Goal: Task Accomplishment & Management: Manage account settings

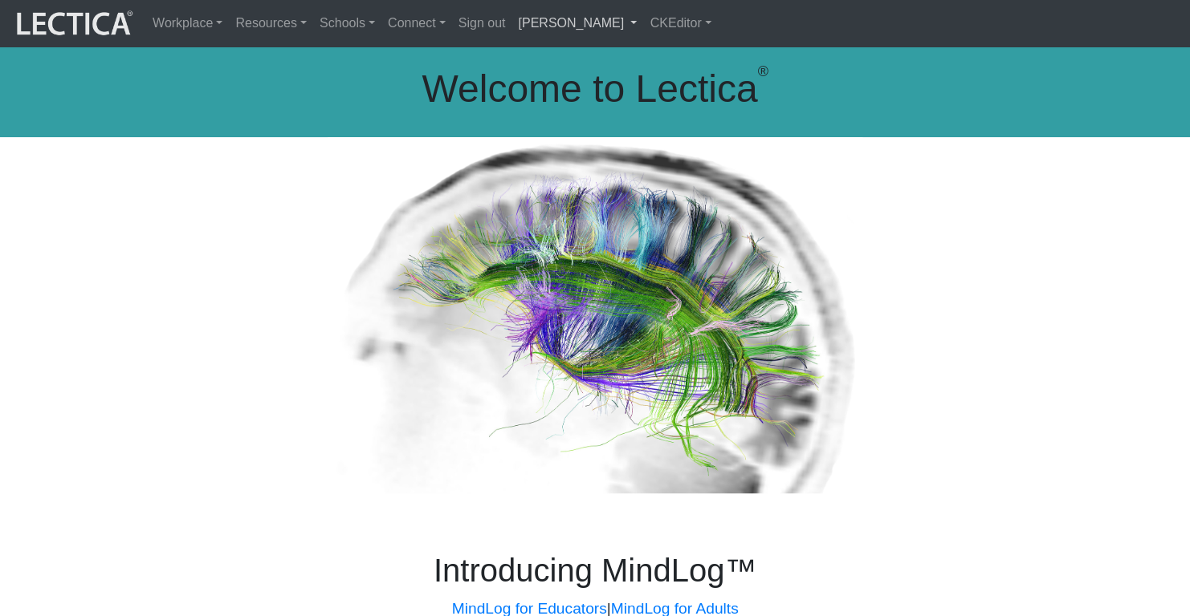
click at [511, 31] on link "[PERSON_NAME]" at bounding box center [577, 23] width 132 height 34
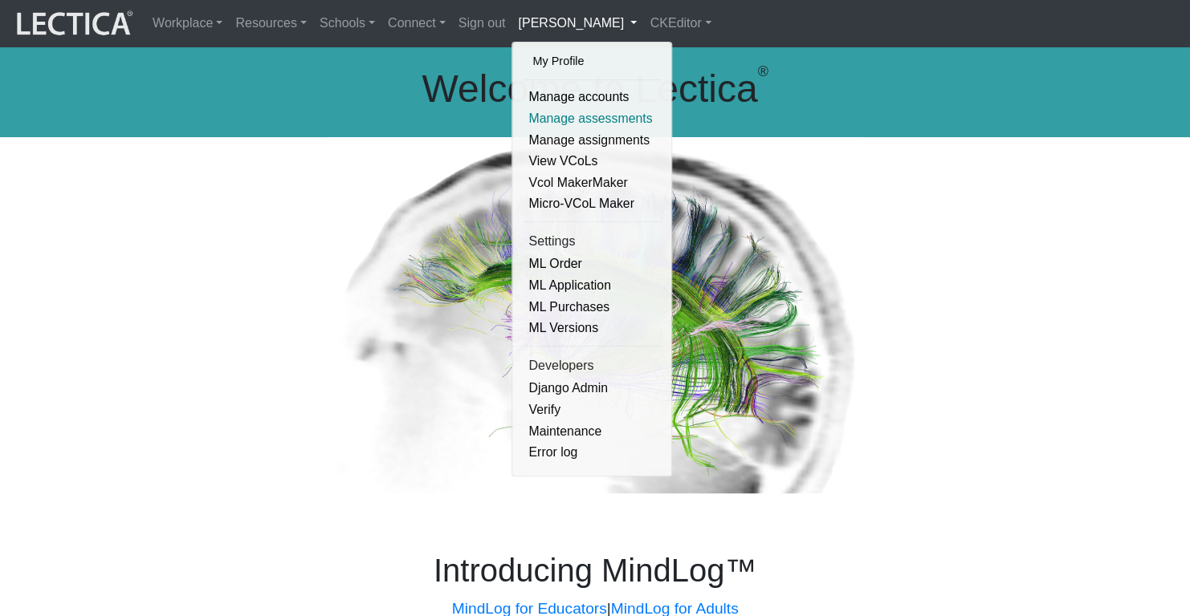
click at [524, 112] on link "Manage assessments" at bounding box center [592, 119] width 136 height 22
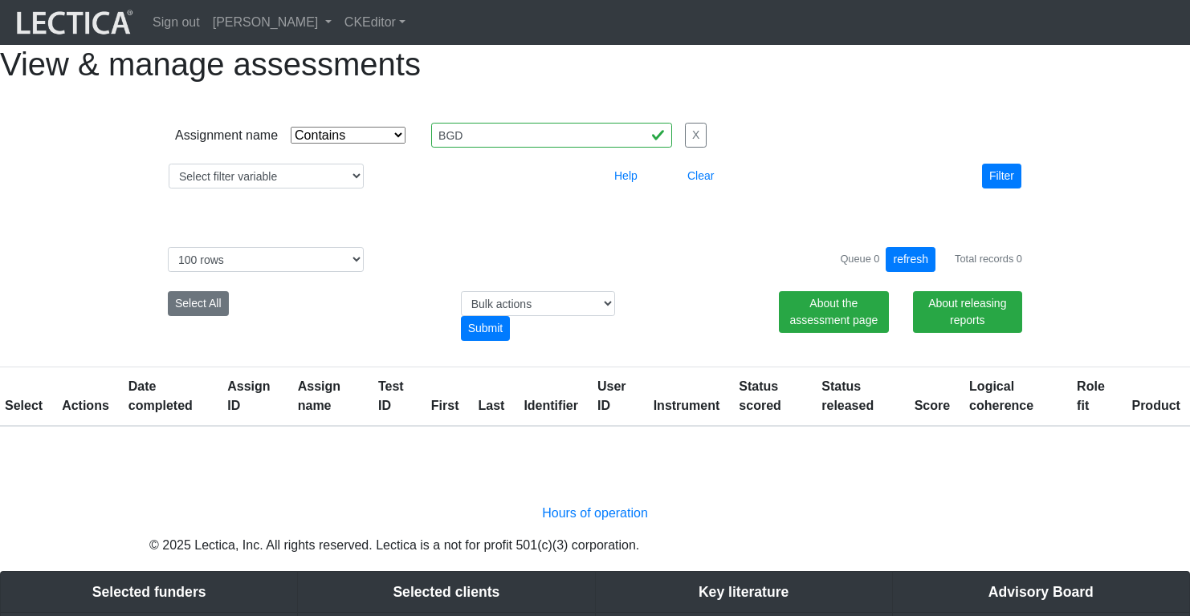
select select "icontains"
select select "100"
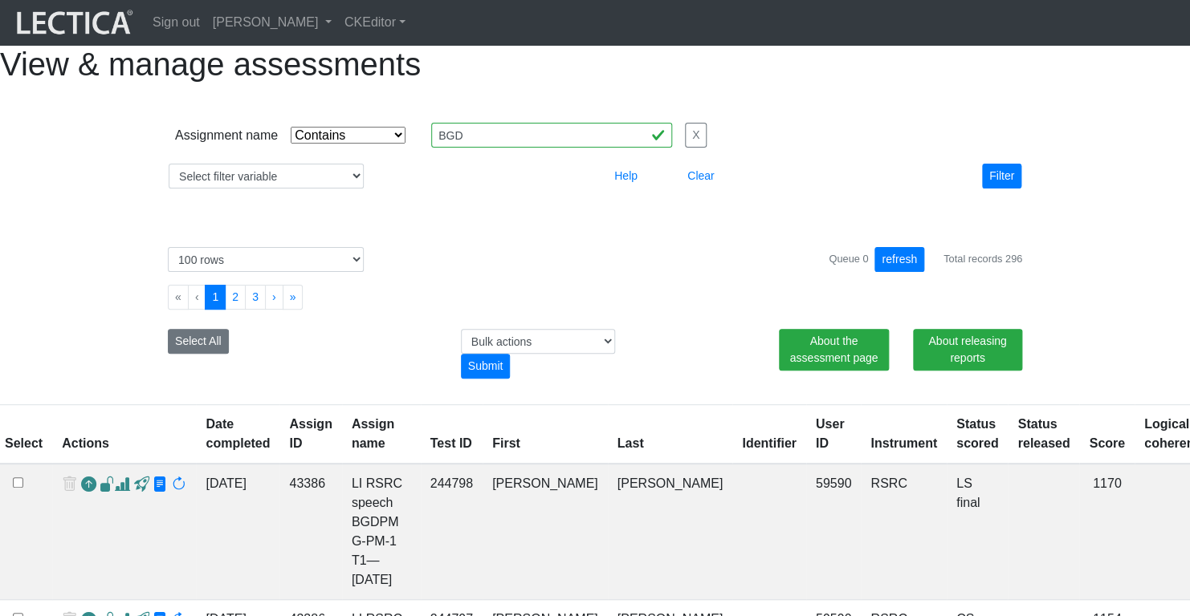
select select
click option "Select filter" at bounding box center [0, 0] width 0 height 0
click at [1004, 189] on button "Filter" at bounding box center [1001, 176] width 39 height 25
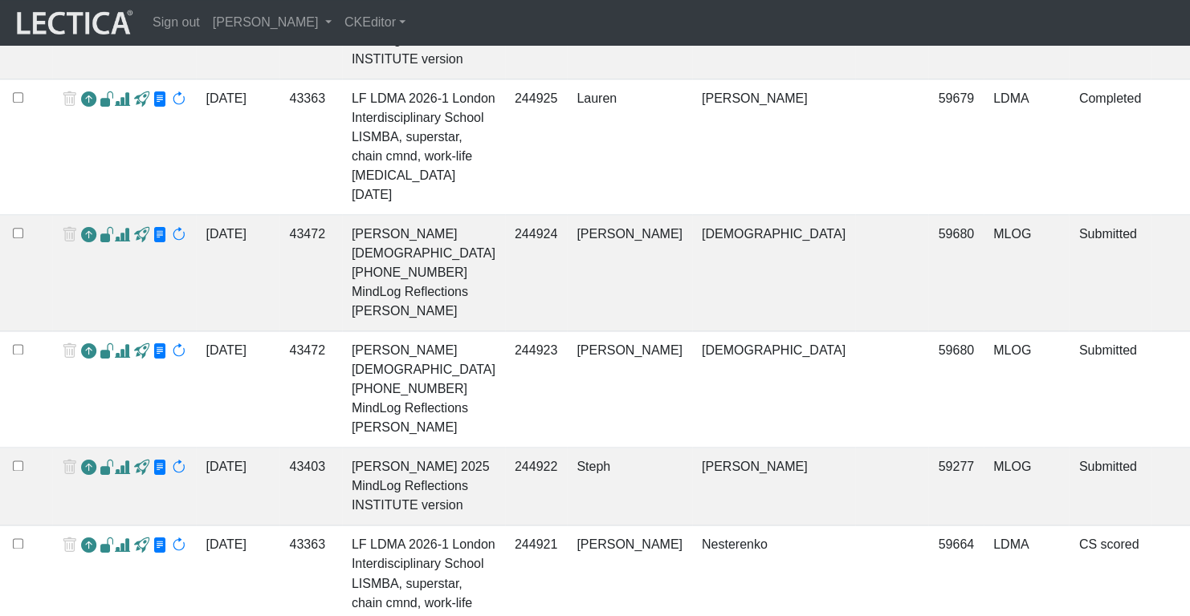
scroll to position [620, 0]
click at [153, 243] on span at bounding box center [160, 234] width 15 height 17
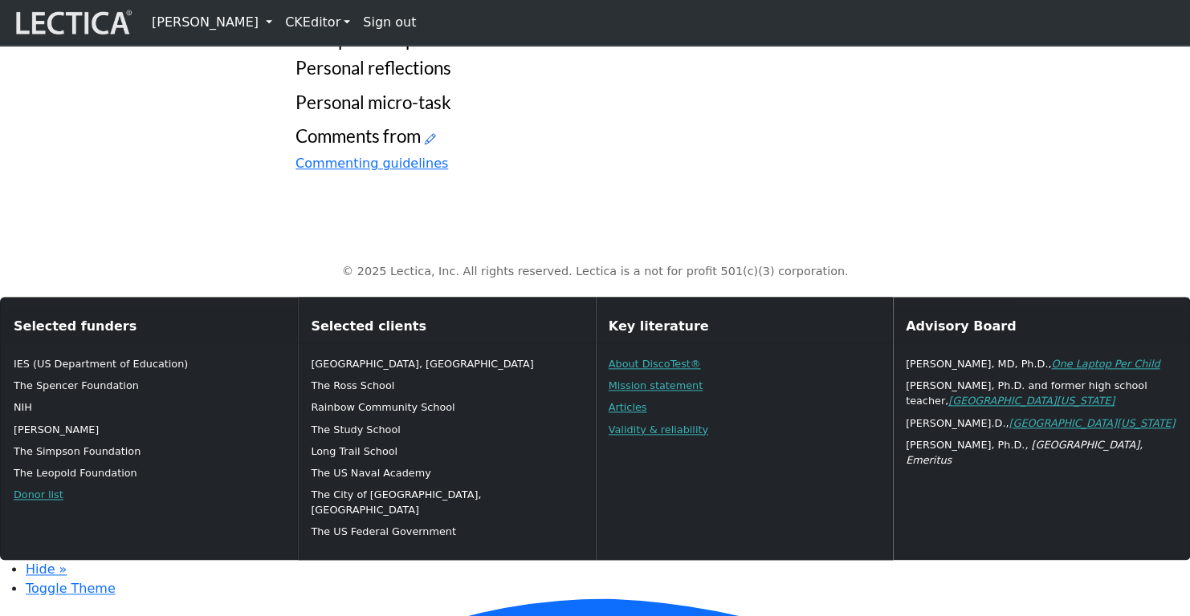
scroll to position [481, 0]
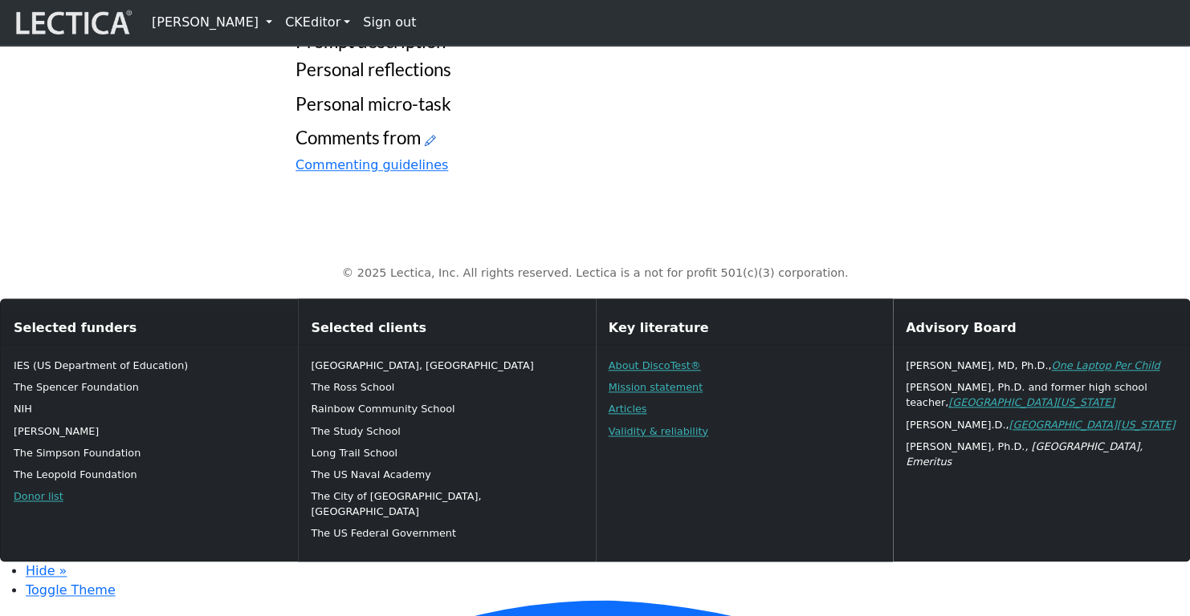
click at [425, 147] on icon at bounding box center [430, 140] width 11 height 14
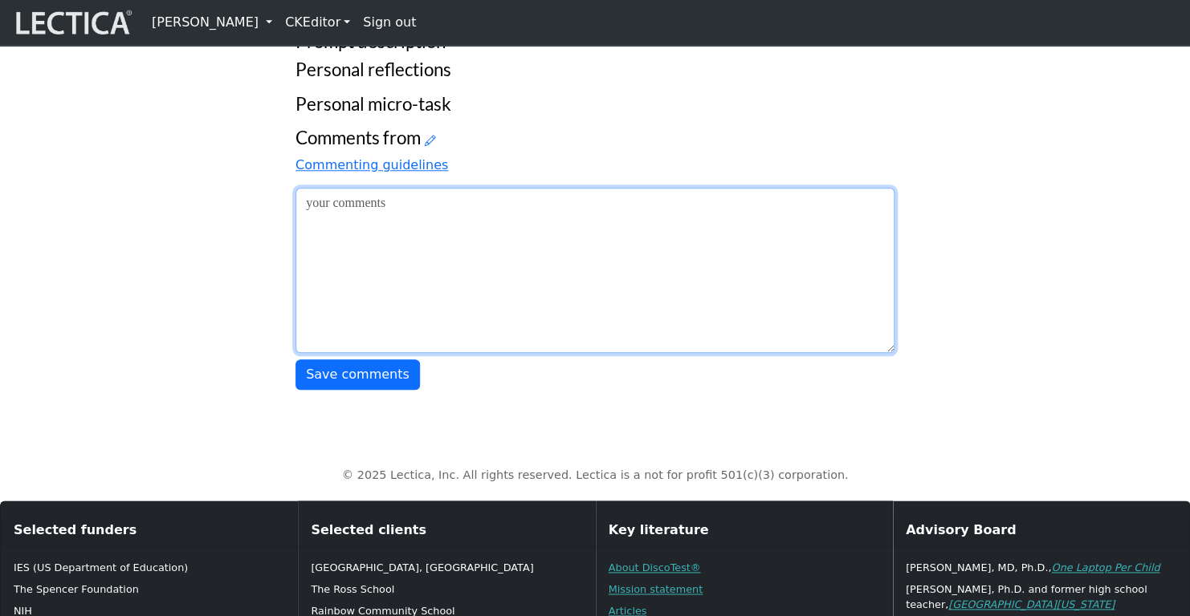
click at [327, 353] on textarea at bounding box center [594, 270] width 599 height 165
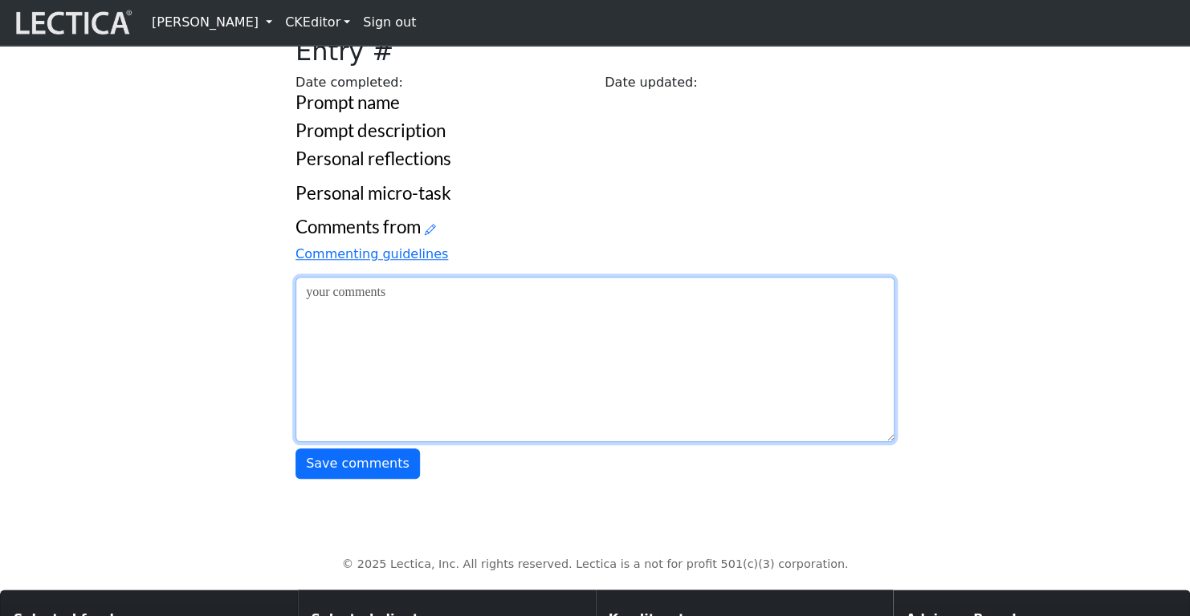
scroll to position [414, 0]
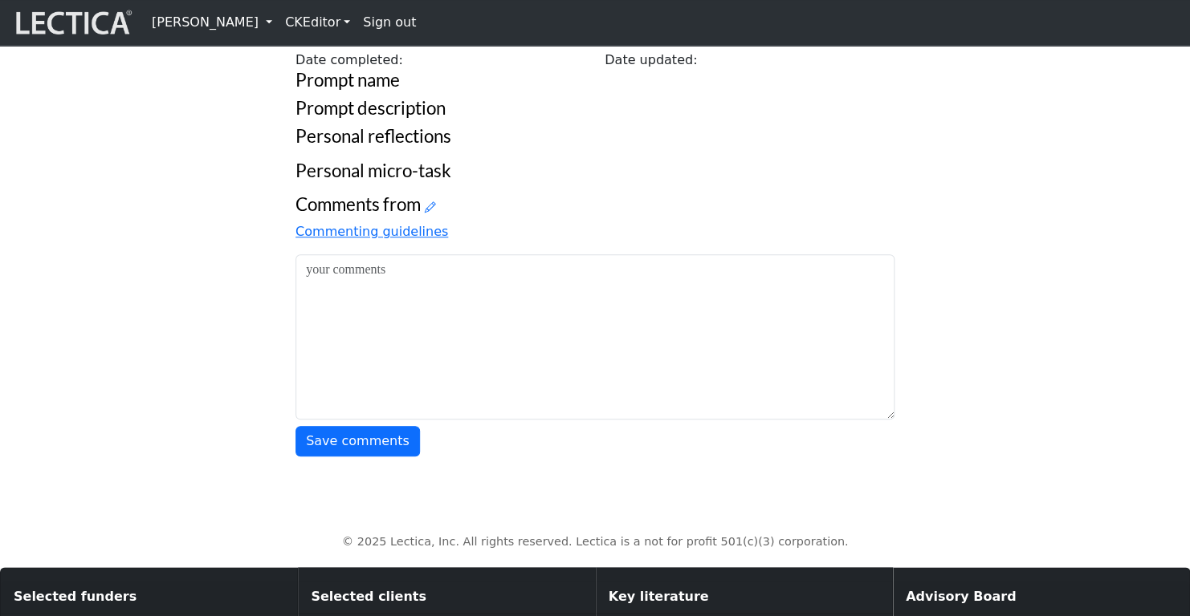
click at [257, 457] on div "Your growth chart Once you have received a Lectical™ Score in MindLog, your gro…" at bounding box center [595, 88] width 1060 height 735
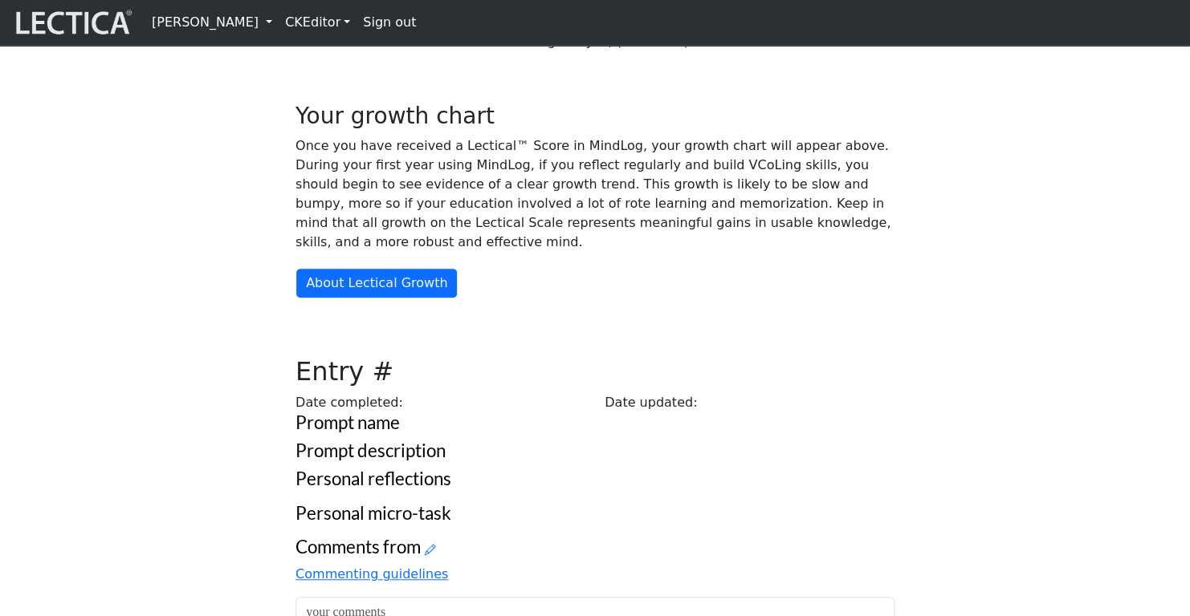
scroll to position [0, 0]
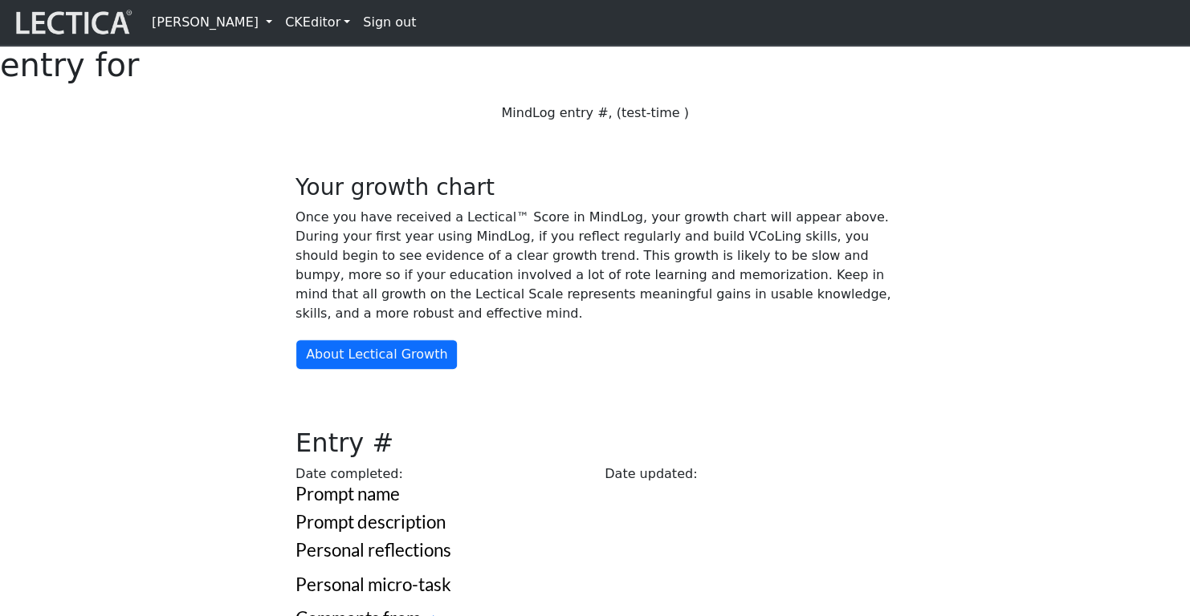
click at [532, 84] on h1 "entry for" at bounding box center [595, 65] width 1190 height 39
